Goal: Information Seeking & Learning: Learn about a topic

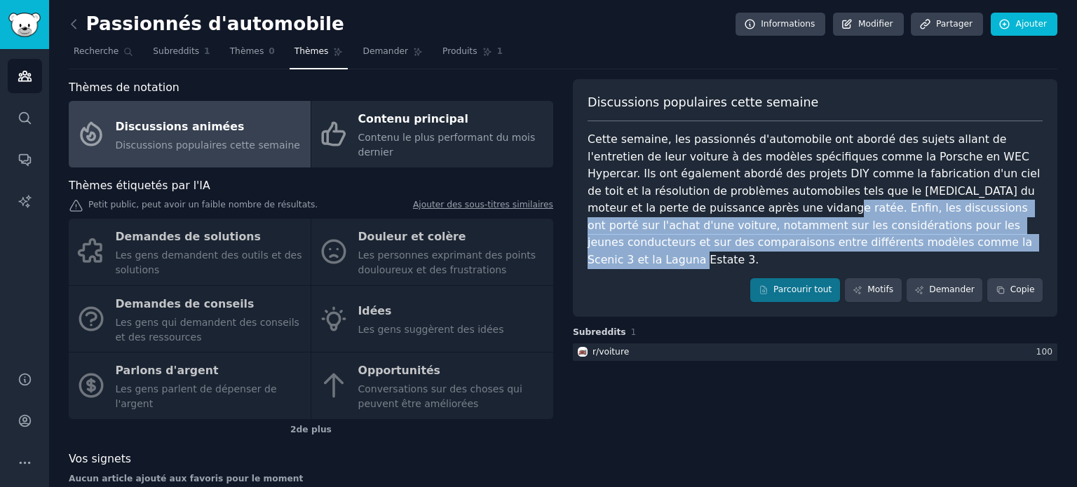
drag, startPoint x: 785, startPoint y: 240, endPoint x: 658, endPoint y: 207, distance: 131.3
type textarea "Enfin, les discussions ont porté sur l'achat d'une voiture, notamment sur les c…"
click at [658, 207] on div "Cette semaine, les passionnés d'automobile ont abordé des sujets allant de l'en…" at bounding box center [815, 199] width 455 height 137
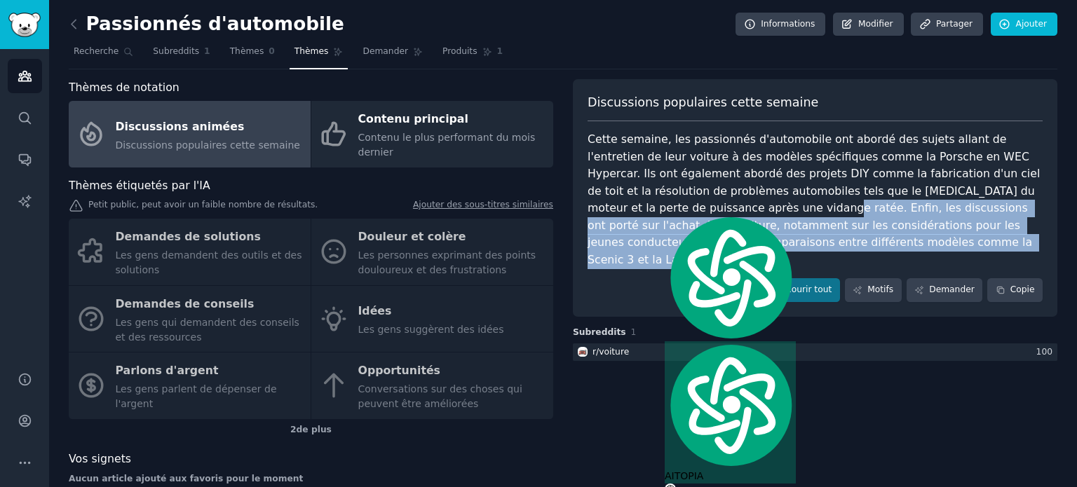
click at [659, 208] on font "Cette semaine, les passionnés d'automobile ont abordé des sujets allant de l'en…" at bounding box center [816, 200] width 456 height 134
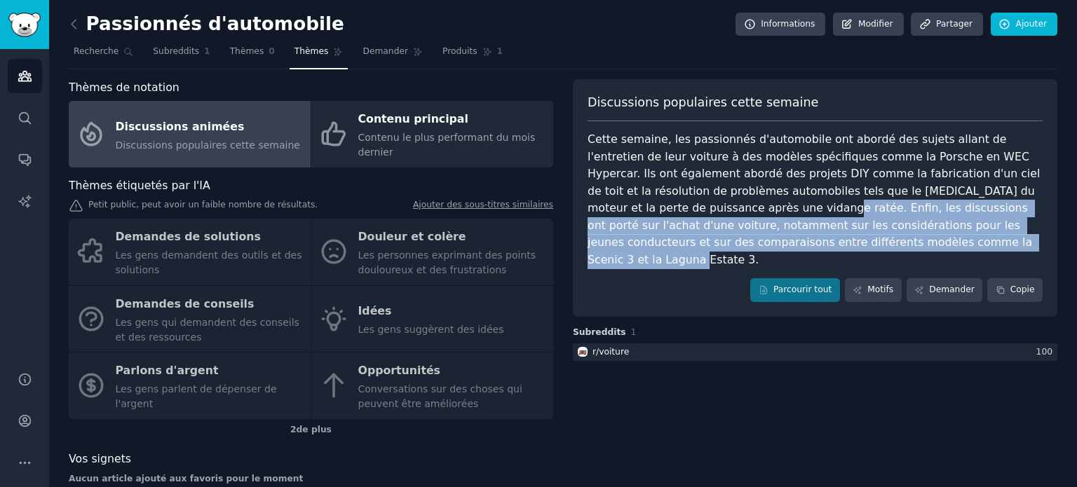
drag, startPoint x: 657, startPoint y: 207, endPoint x: 782, endPoint y: 242, distance: 130.3
click at [782, 242] on div "Cette semaine, les passionnés d'automobile ont abordé des sujets allant de l'en…" at bounding box center [815, 199] width 455 height 137
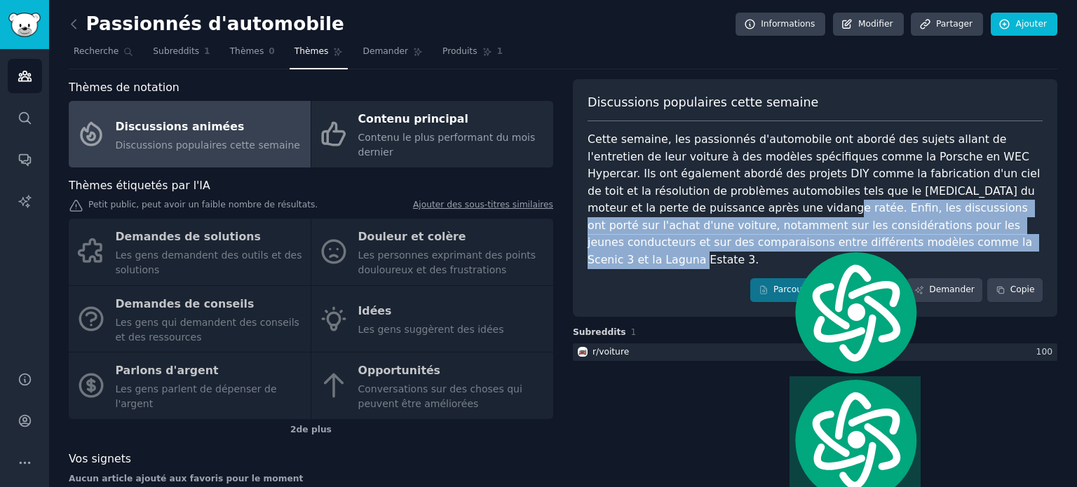
click at [782, 242] on div "Cette semaine, les passionnés d'automobile ont abordé des sujets allant de l'en…" at bounding box center [815, 199] width 455 height 137
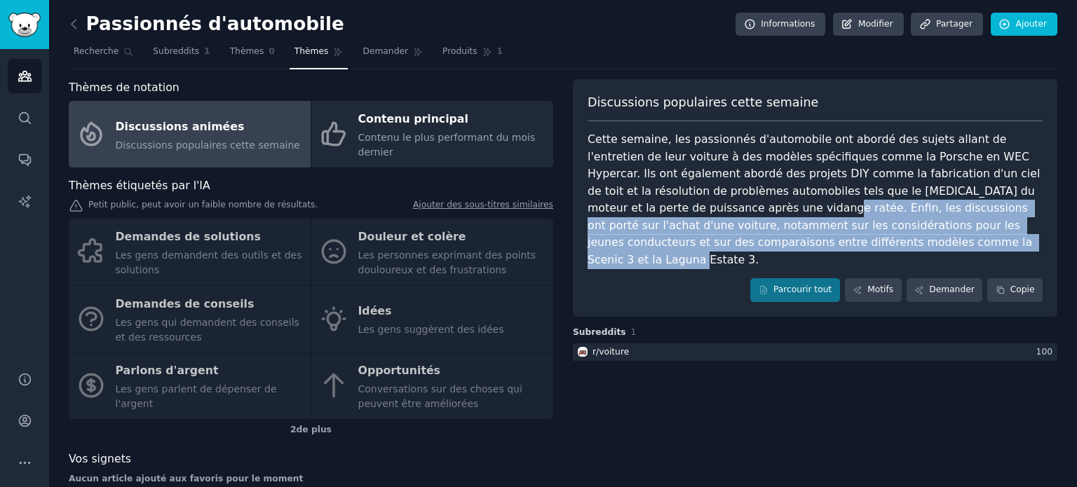
drag, startPoint x: 782, startPoint y: 242, endPoint x: 660, endPoint y: 208, distance: 127.2
click at [660, 208] on div "Cette semaine, les passionnés d'automobile ont abordé des sujets allant de l'en…" at bounding box center [815, 199] width 455 height 137
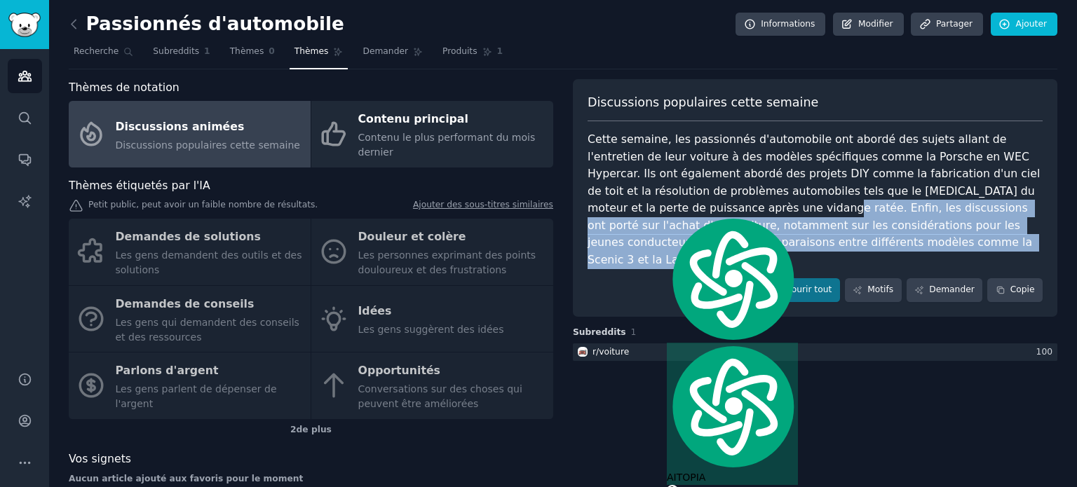
click at [660, 208] on font "Cette semaine, les passionnés d'automobile ont abordé des sujets allant de l'en…" at bounding box center [816, 200] width 456 height 134
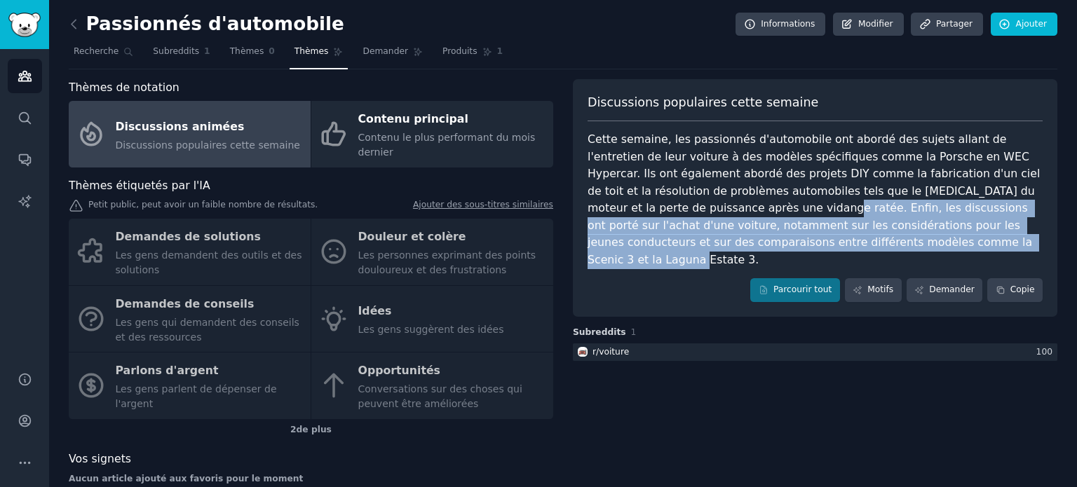
drag, startPoint x: 659, startPoint y: 208, endPoint x: 782, endPoint y: 244, distance: 127.8
click at [782, 244] on font "Cette semaine, les passionnés d'automobile ont abordé des sujets allant de l'en…" at bounding box center [816, 200] width 456 height 134
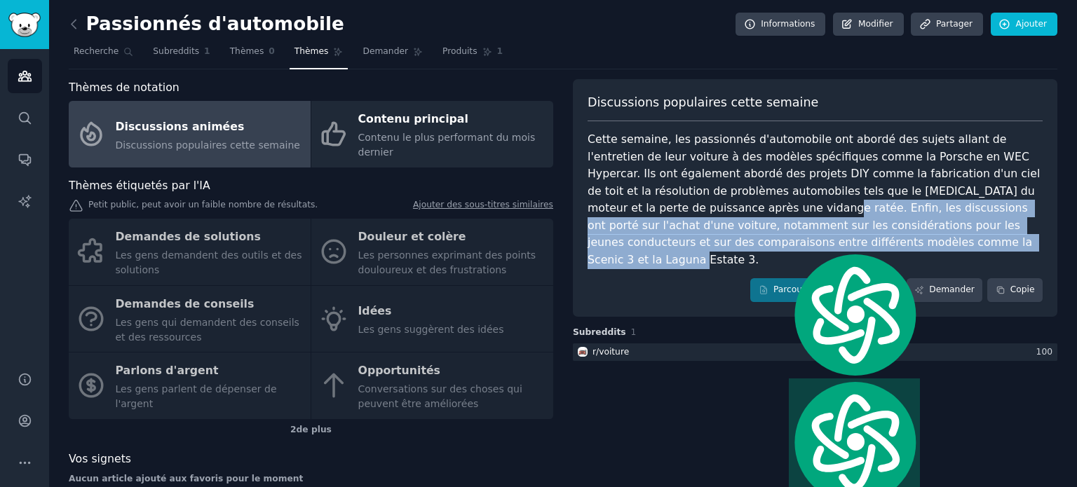
click at [782, 244] on font "Cette semaine, les passionnés d'automobile ont abordé des sujets allant de l'en…" at bounding box center [816, 200] width 456 height 134
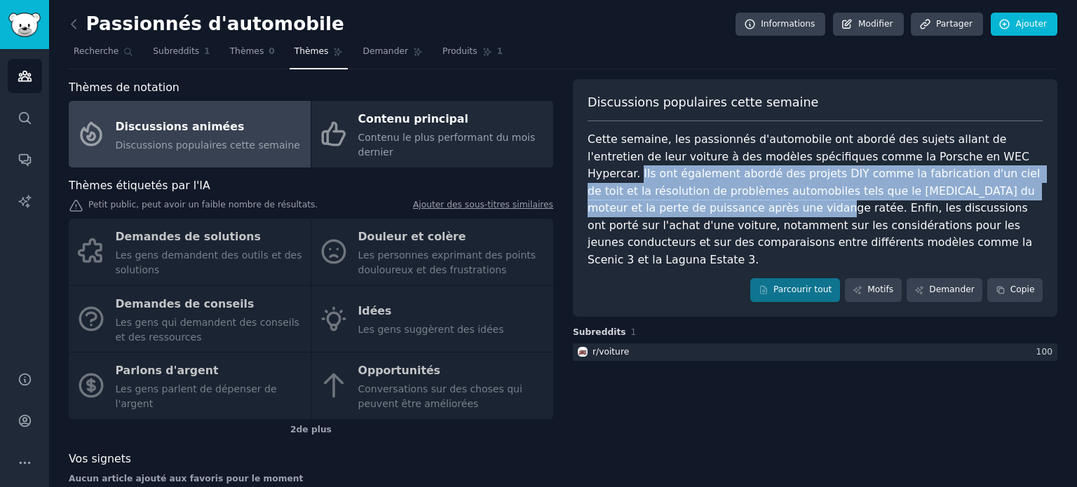
drag, startPoint x: 955, startPoint y: 157, endPoint x: 655, endPoint y: 207, distance: 304.2
click at [655, 207] on font "Cette semaine, les passionnés d'automobile ont abordé des sujets allant de l'en…" at bounding box center [816, 200] width 456 height 134
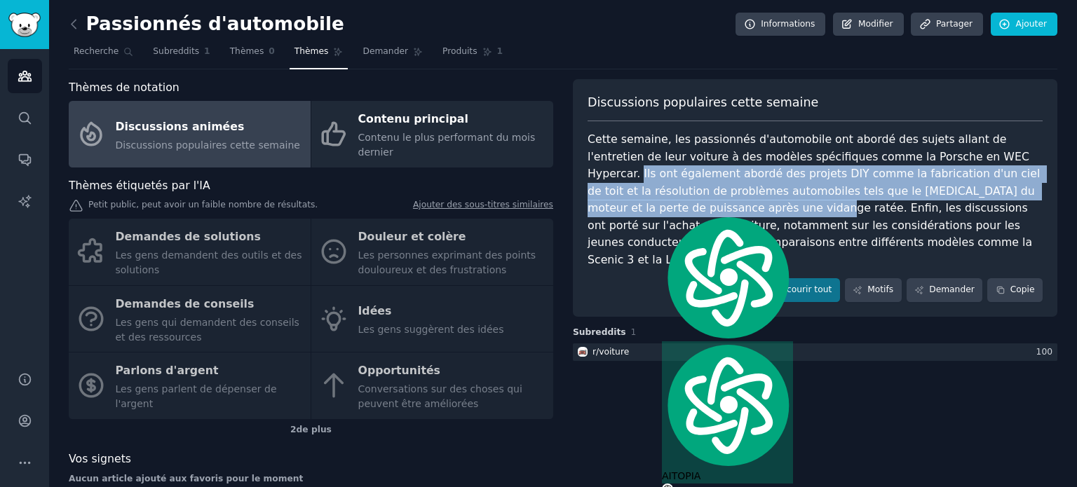
click at [655, 207] on font "Cette semaine, les passionnés d'automobile ont abordé des sujets allant de l'en…" at bounding box center [816, 200] width 456 height 134
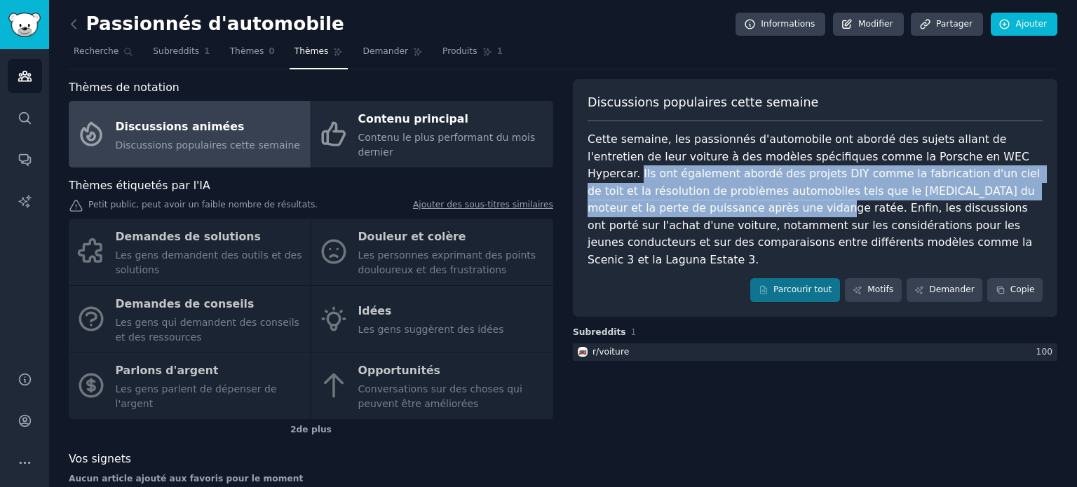
drag, startPoint x: 655, startPoint y: 207, endPoint x: 956, endPoint y: 161, distance: 304.9
click at [956, 161] on font "Cette semaine, les passionnés d'automobile ont abordé des sujets allant de l'en…" at bounding box center [816, 200] width 456 height 134
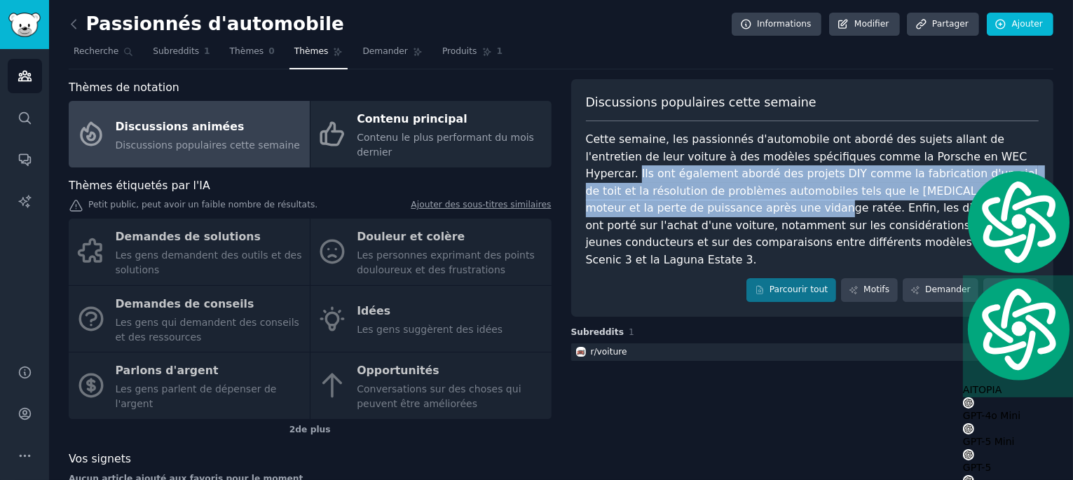
click at [956, 161] on font "Cette semaine, les passionnés d'automobile ont abordé des sujets allant de l'en…" at bounding box center [814, 200] width 456 height 134
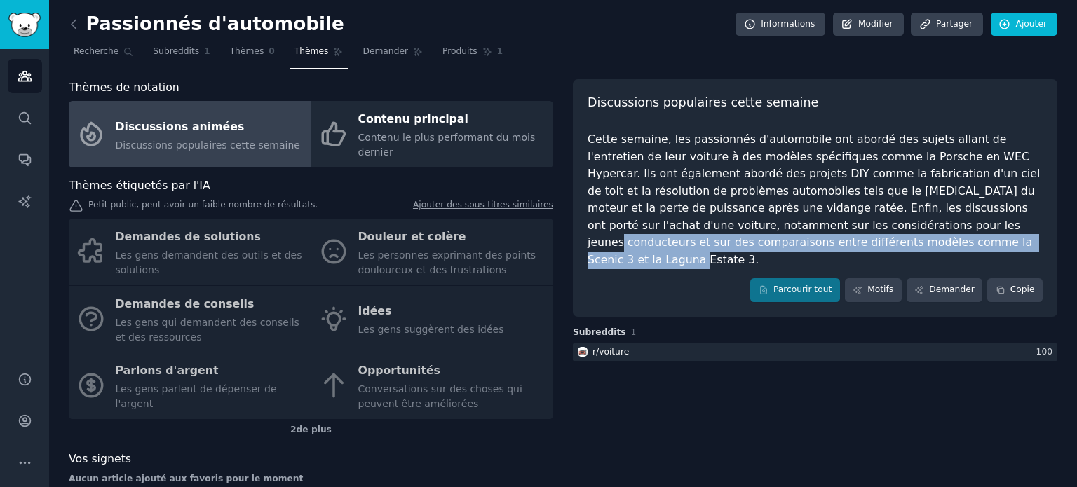
drag, startPoint x: 782, startPoint y: 245, endPoint x: 779, endPoint y: 224, distance: 22.0
click at [779, 224] on div "Cette semaine, les passionnés d'automobile ont abordé des sujets allant de l'en…" at bounding box center [815, 199] width 455 height 137
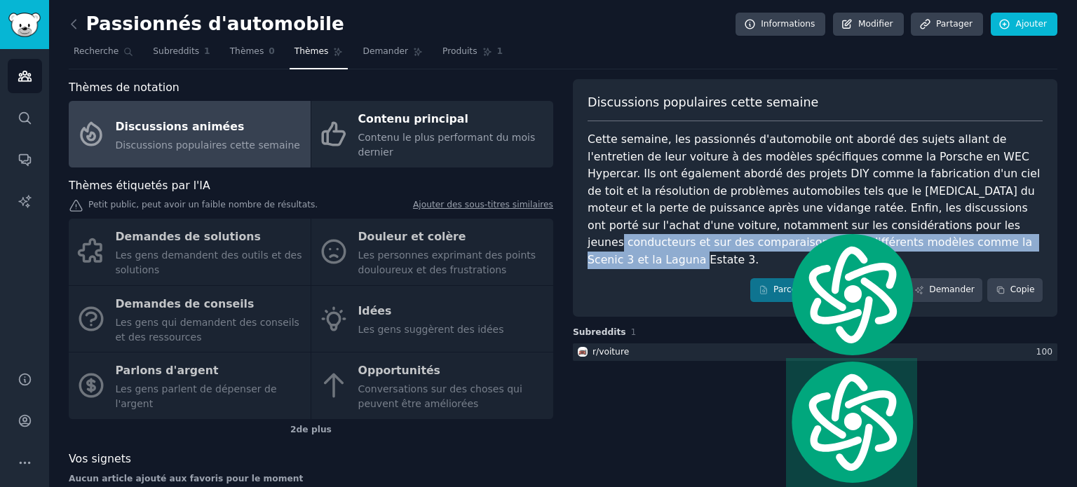
click at [779, 224] on font "Cette semaine, les passionnés d'automobile ont abordé des sujets allant de l'en…" at bounding box center [816, 200] width 456 height 134
